Goal: Information Seeking & Learning: Find specific fact

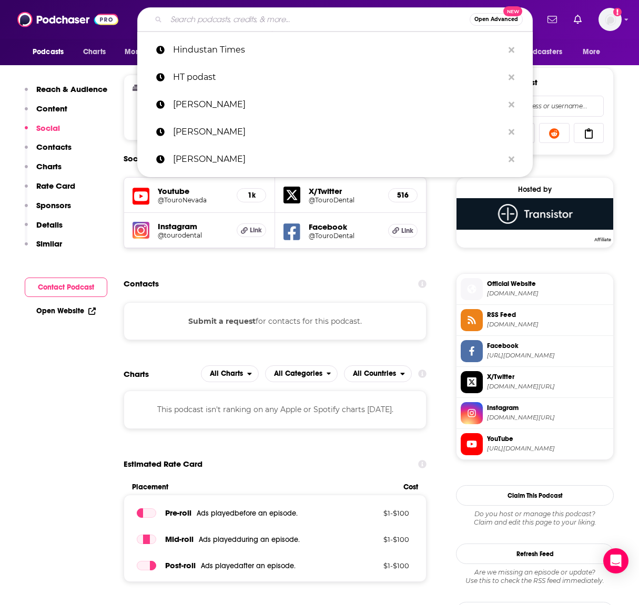
click at [214, 24] on input "Search podcasts, credits, & more..." at bounding box center [317, 19] width 303 height 17
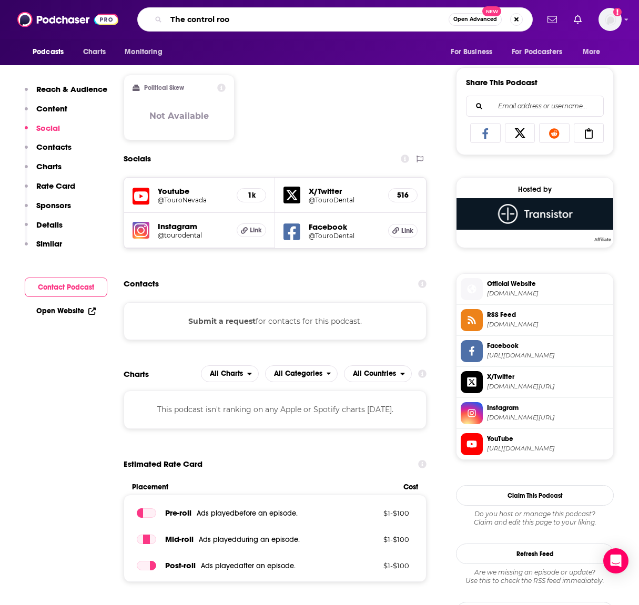
type input "The control room"
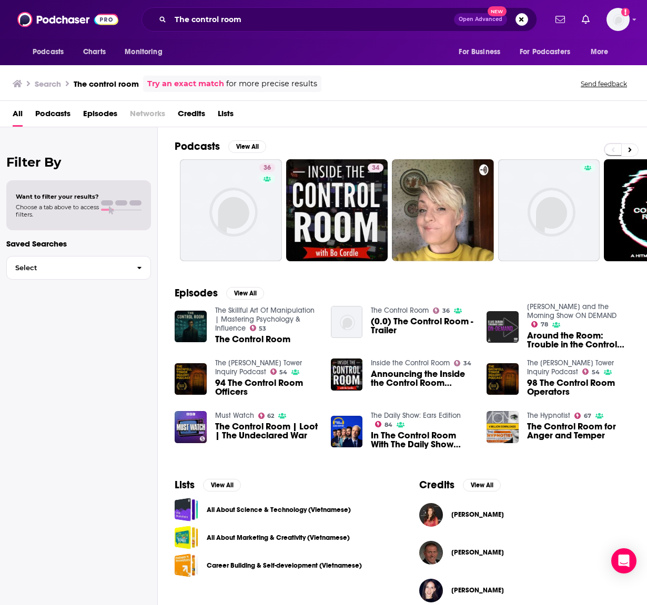
click at [230, 342] on span "The Control Room" at bounding box center [252, 339] width 75 height 9
